Goal: Task Accomplishment & Management: Manage account settings

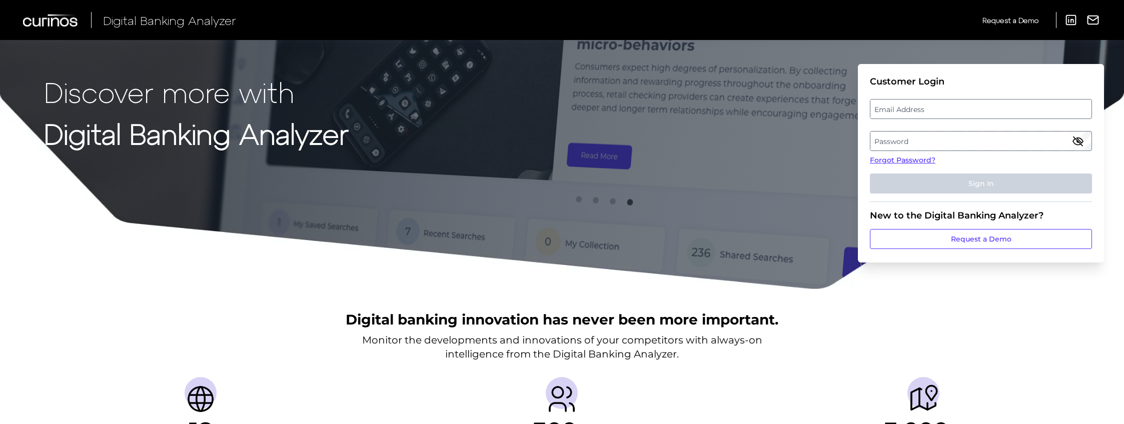
click at [750, 107] on div "Discover more with Digital Banking Analyzer Customer Login Email Address Passwo…" at bounding box center [562, 145] width 1124 height 290
click at [979, 123] on fieldset "Customer Login Email Address Password Forgot Password? Sign In" at bounding box center [981, 139] width 222 height 126
click at [948, 102] on label "Email Address" at bounding box center [981, 109] width 221 height 18
click at [948, 102] on input "email" at bounding box center [981, 109] width 222 height 20
click at [931, 111] on input "Email Address" at bounding box center [981, 109] width 222 height 20
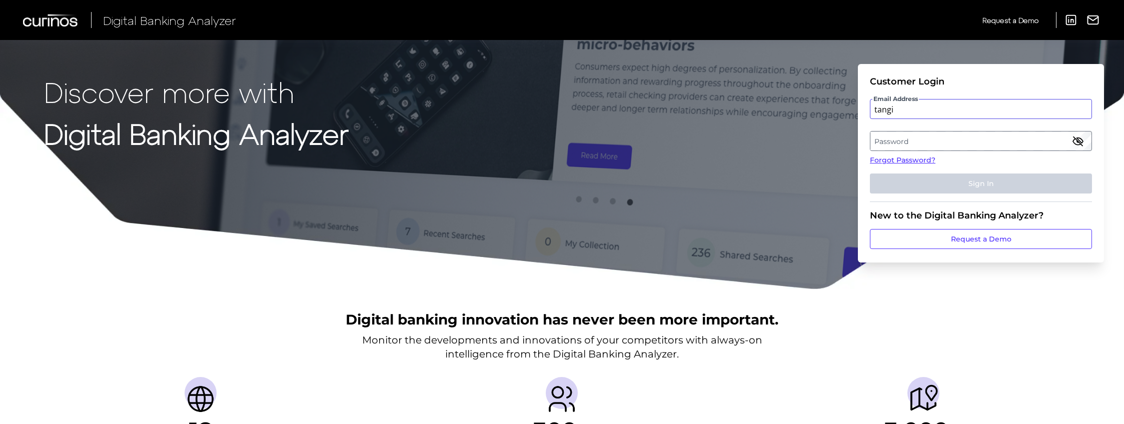
type input "tangi."
click at [898, 110] on label "Email Address" at bounding box center [981, 109] width 221 height 18
click at [898, 110] on input "email" at bounding box center [981, 109] width 222 height 20
type input "tangi.lepoulennec@aexp.com"
click at [882, 149] on label "Password" at bounding box center [981, 141] width 221 height 18
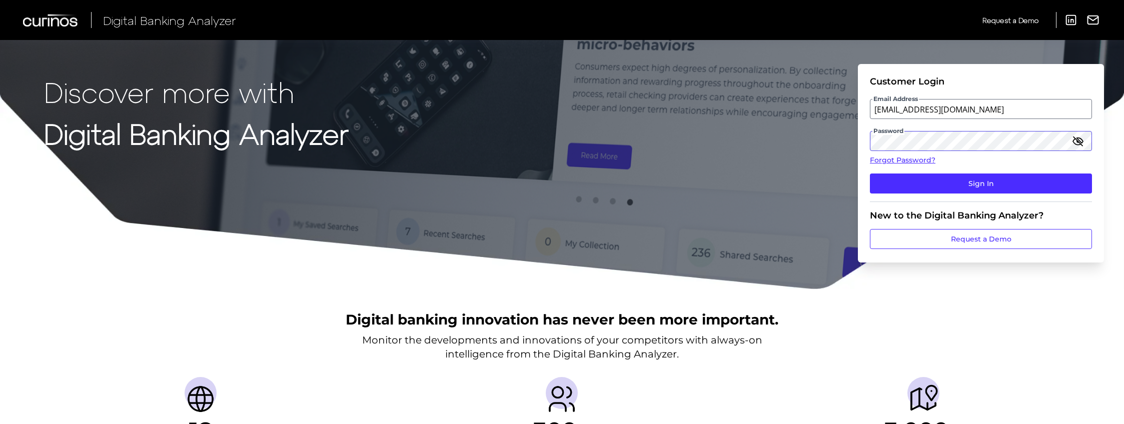
click at [870, 174] on button "Sign In" at bounding box center [981, 184] width 222 height 20
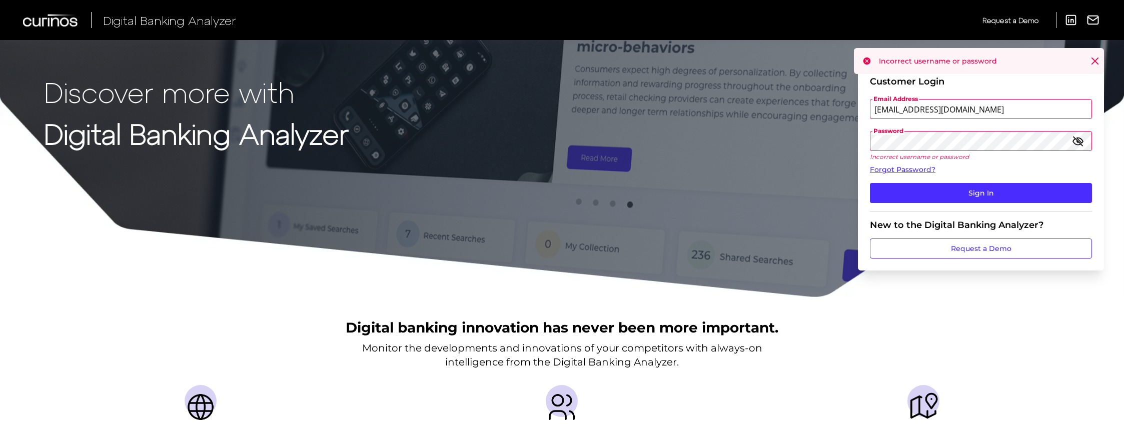
click at [852, 137] on div "Discover more with Digital Banking Analyzer Customer Login Email Address tangi.…" at bounding box center [562, 149] width 1124 height 298
click at [898, 171] on link "Forgot Password?" at bounding box center [981, 170] width 222 height 11
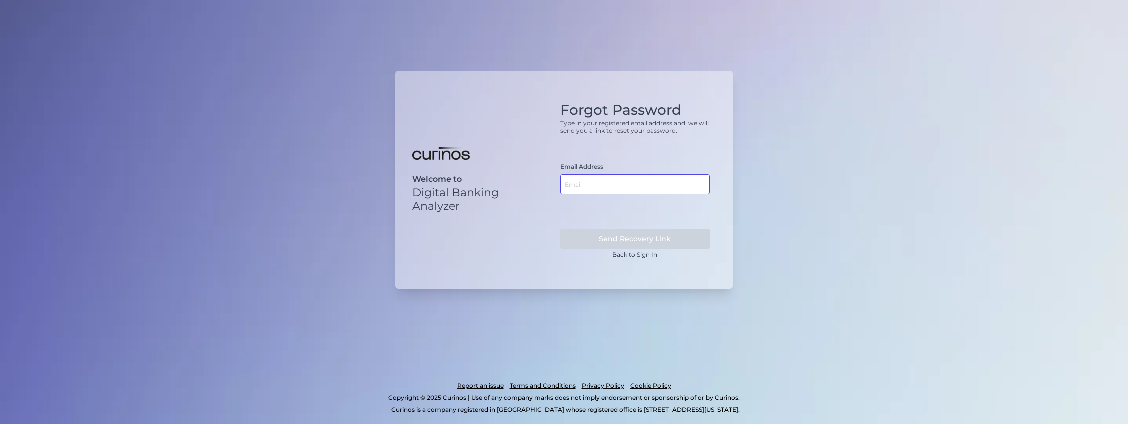
click at [584, 187] on input "text" at bounding box center [635, 185] width 150 height 20
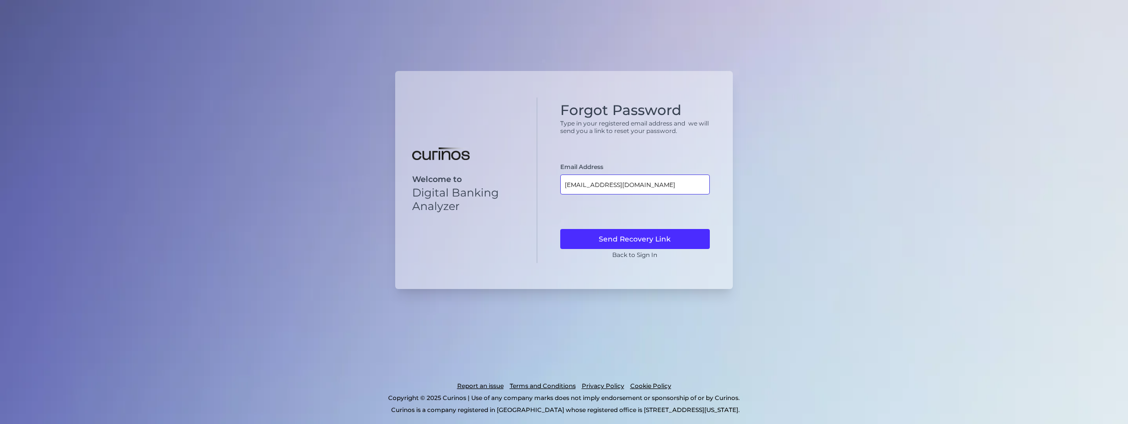
type input "tangi.lepoulennec@aexp.com"
click at [560, 229] on button "Send Recovery Link" at bounding box center [635, 239] width 150 height 20
